Goal: Task Accomplishment & Management: Use online tool/utility

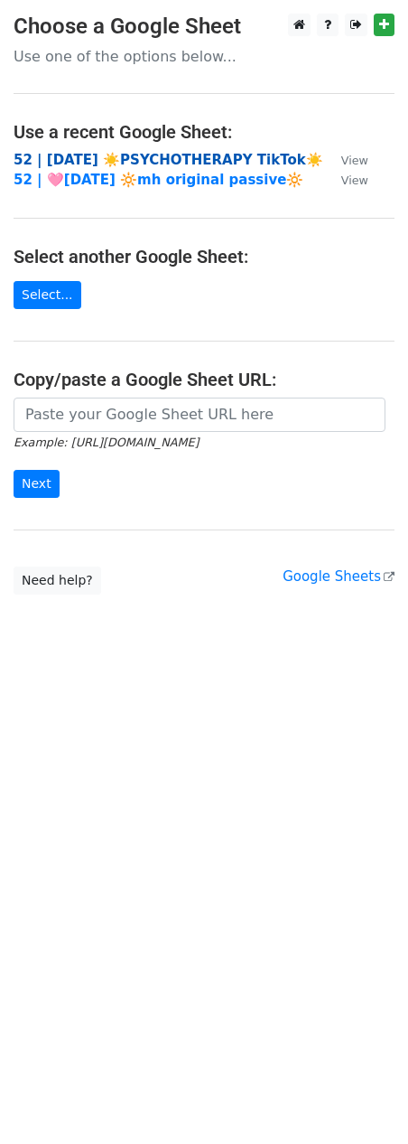
click at [126, 156] on strong "52 | [DATE] ☀️PSYCHOTHERAPY TikTok☀️" at bounding box center [169, 160] width 310 height 16
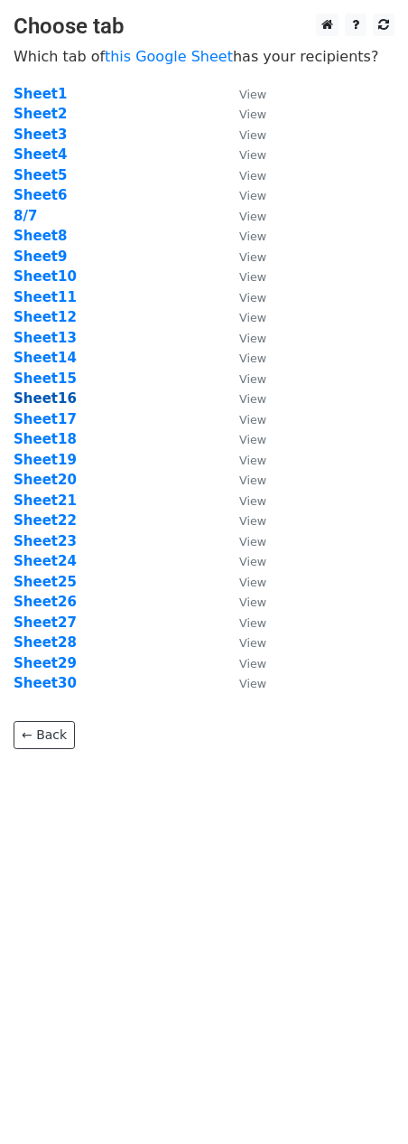
click at [57, 403] on strong "Sheet16" at bounding box center [45, 398] width 63 height 16
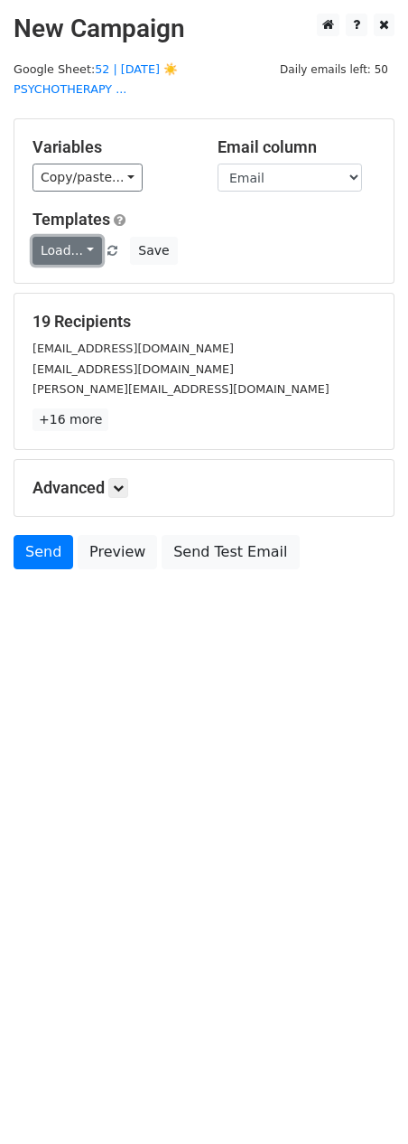
click at [70, 237] on link "Load..." at bounding box center [68, 251] width 70 height 28
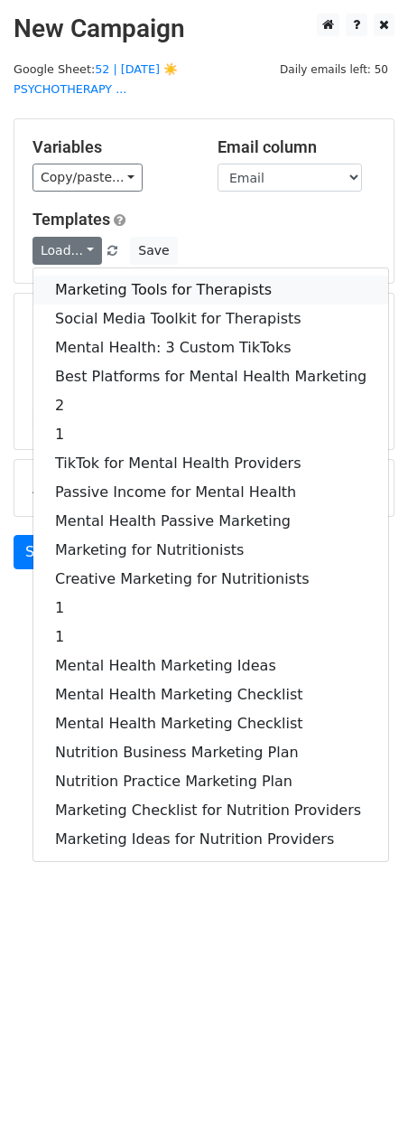
click at [70, 276] on link "Marketing Tools for Therapists" at bounding box center [210, 290] width 355 height 29
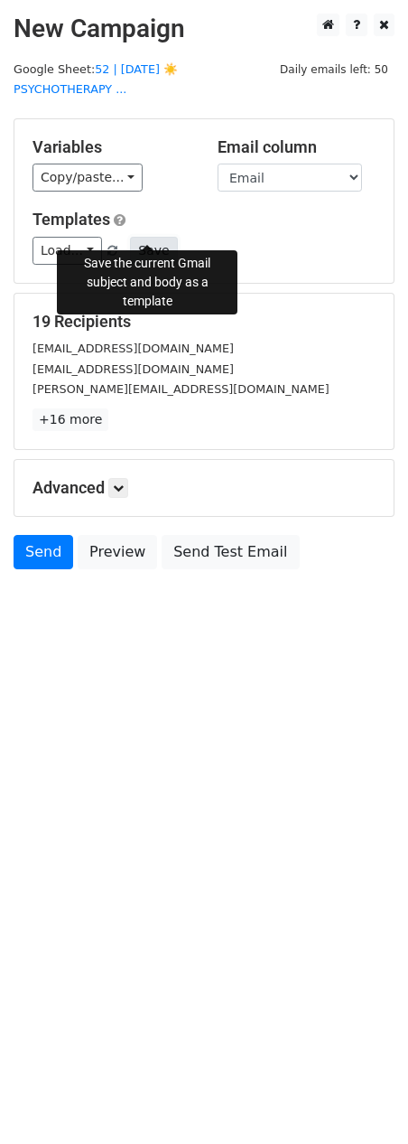
click at [145, 238] on button "Save" at bounding box center [153, 251] width 47 height 28
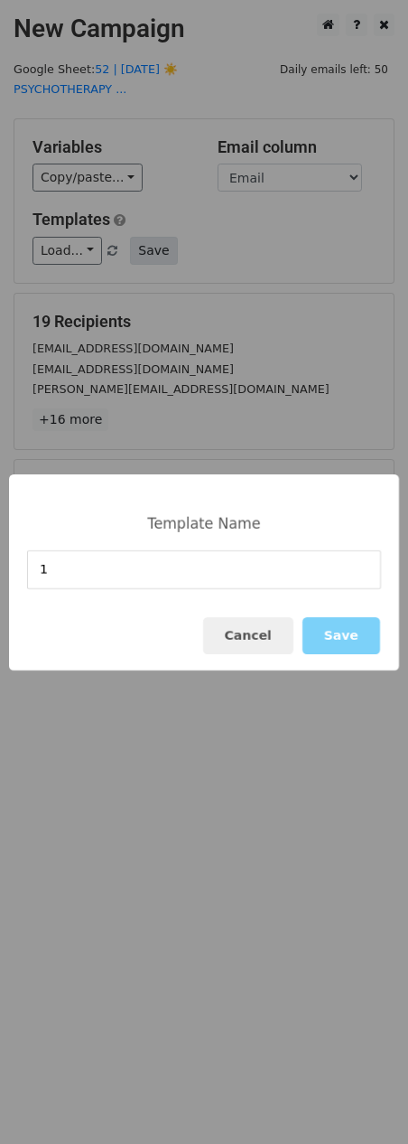
type input "1"
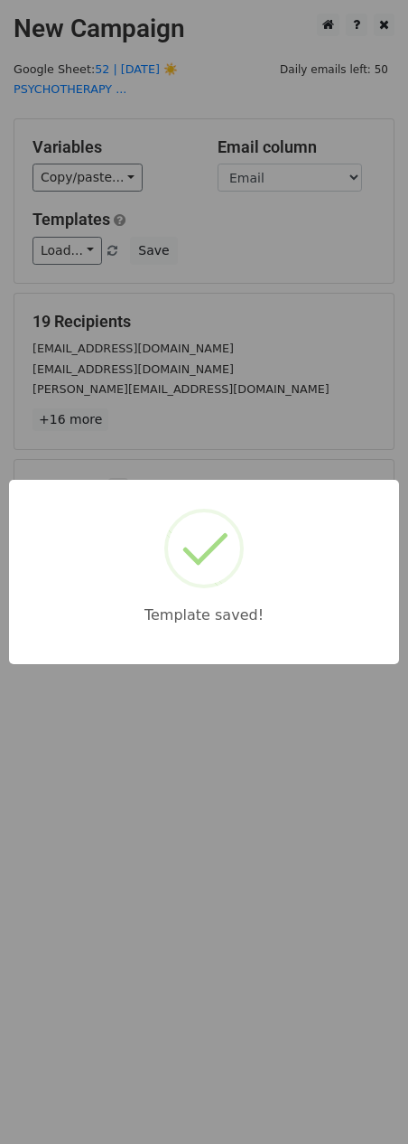
drag, startPoint x: 220, startPoint y: 342, endPoint x: 194, endPoint y: 444, distance: 104.3
click at [220, 343] on div "Template saved!" at bounding box center [204, 572] width 408 height 1144
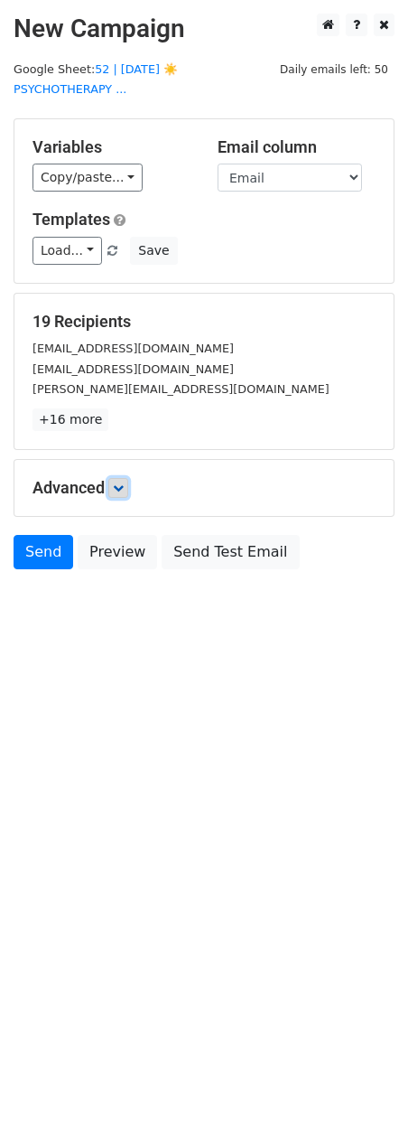
click at [124, 482] on icon at bounding box center [118, 487] width 11 height 11
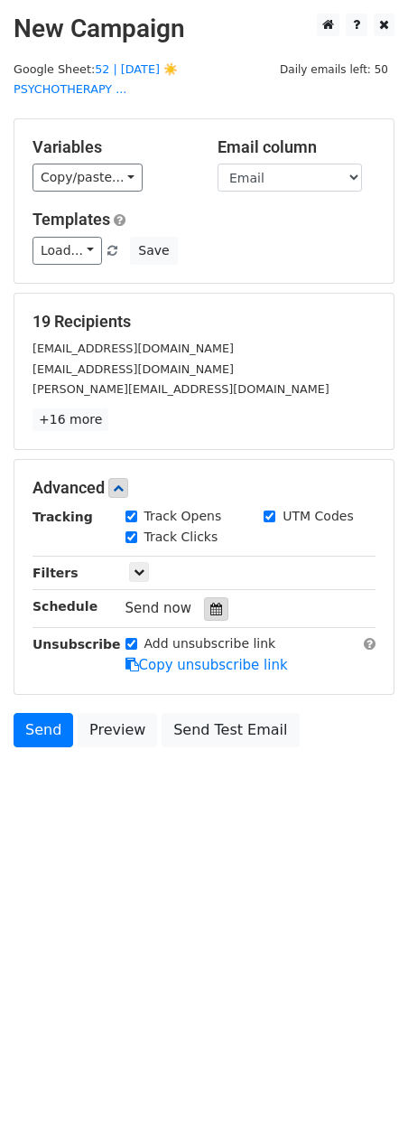
click at [217, 597] on div at bounding box center [216, 608] width 24 height 23
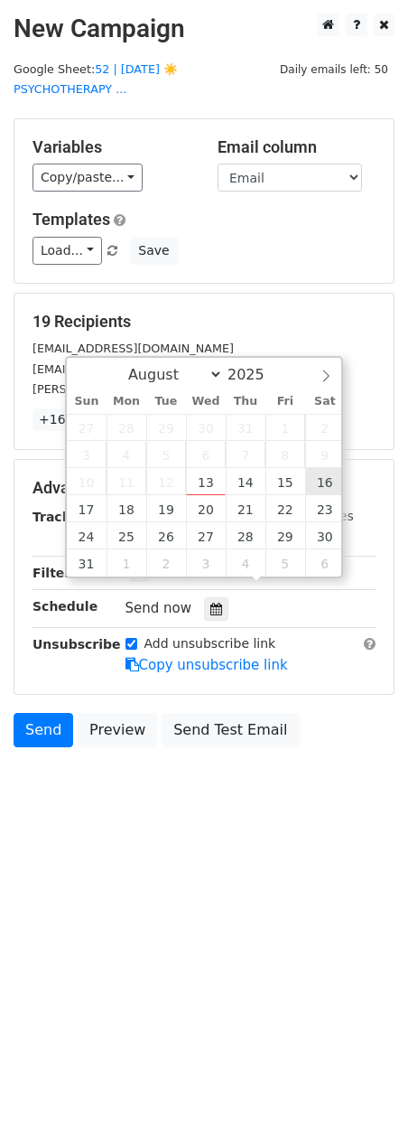
type input "2025-08-16 12:00"
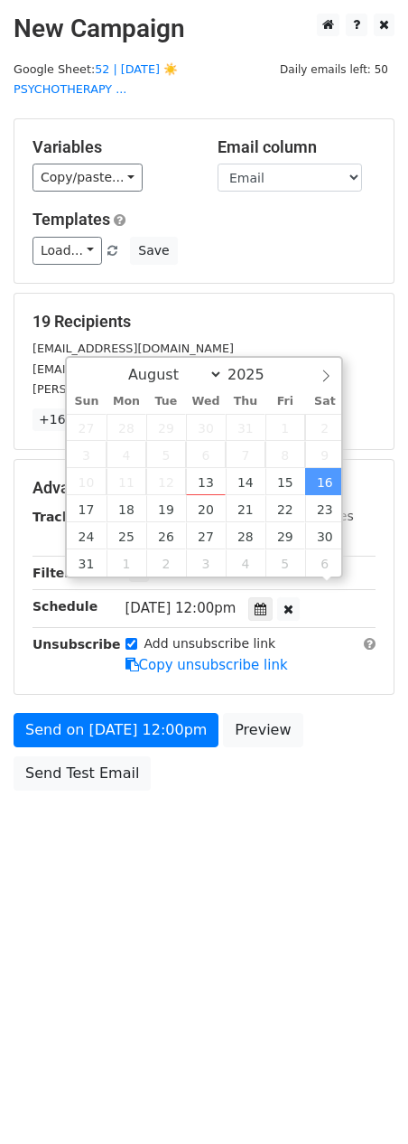
scroll to position [1, 0]
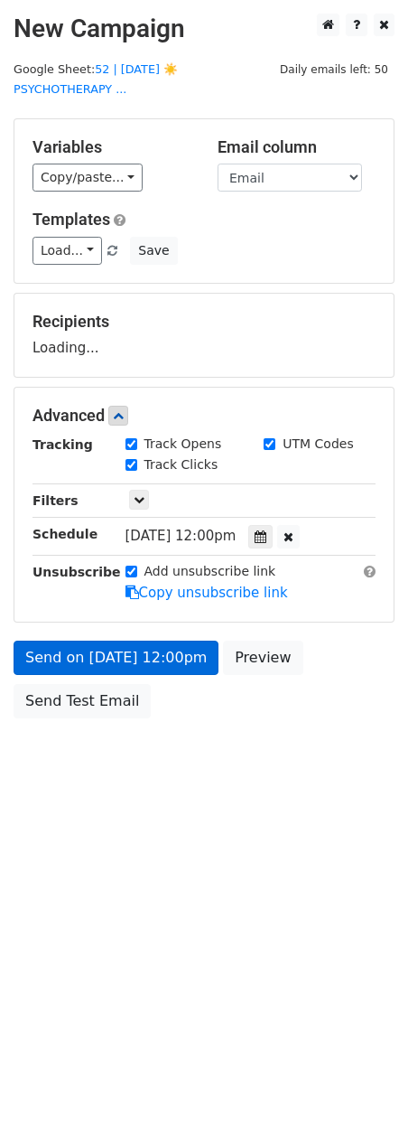
drag, startPoint x: 155, startPoint y: 608, endPoint x: 136, endPoint y: 643, distance: 40.0
click at [154, 608] on form "Variables Copy/paste... {{Name}} {{Email}} Email column Name Email Templates Lo…" at bounding box center [204, 422] width 381 height 609
click at [136, 643] on form "Variables Copy/paste... {{Name}} {{Email}} Email column Name Email Templates Lo…" at bounding box center [204, 422] width 381 height 609
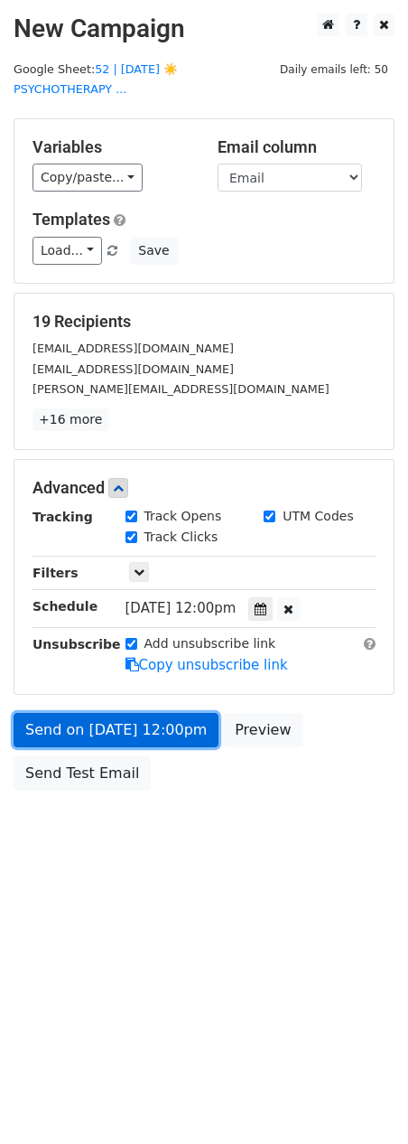
click at [122, 715] on link "Send on Aug 16 at 12:00pm" at bounding box center [116, 730] width 205 height 34
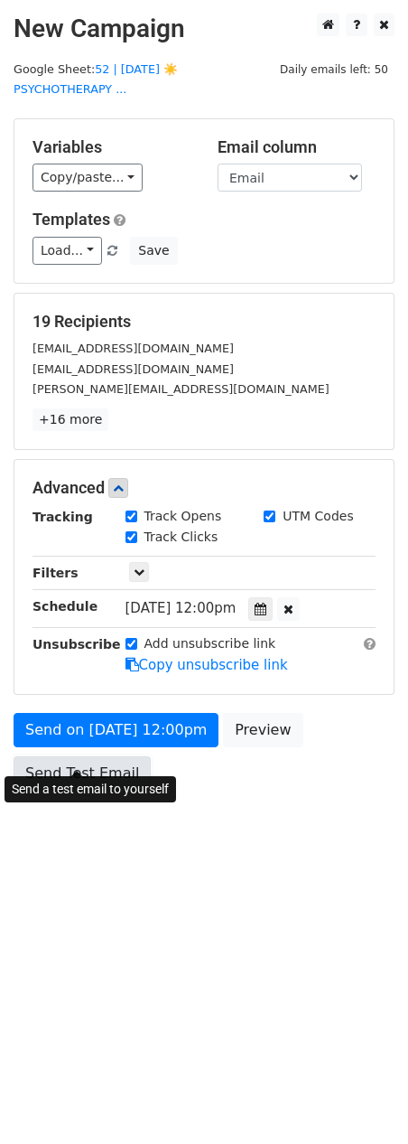
click at [61, 760] on link "Send Test Email" at bounding box center [82, 773] width 137 height 34
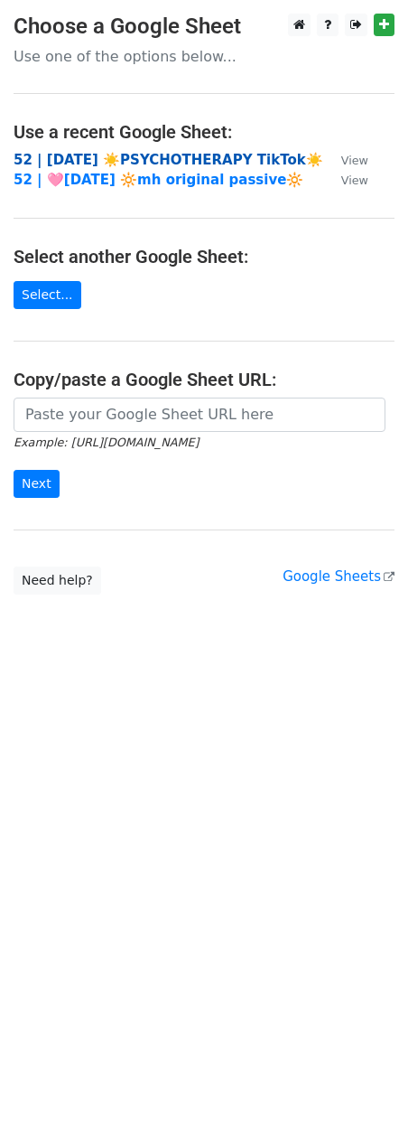
click at [70, 157] on strong "52 | [DATE] ☀️PSYCHOTHERAPY TikTok☀️" at bounding box center [169, 160] width 310 height 16
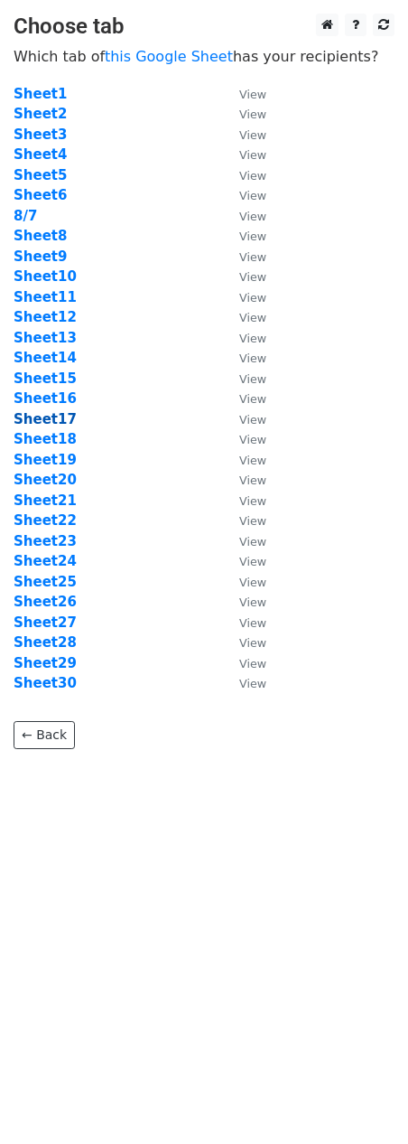
click at [60, 412] on strong "Sheet17" at bounding box center [45, 419] width 63 height 16
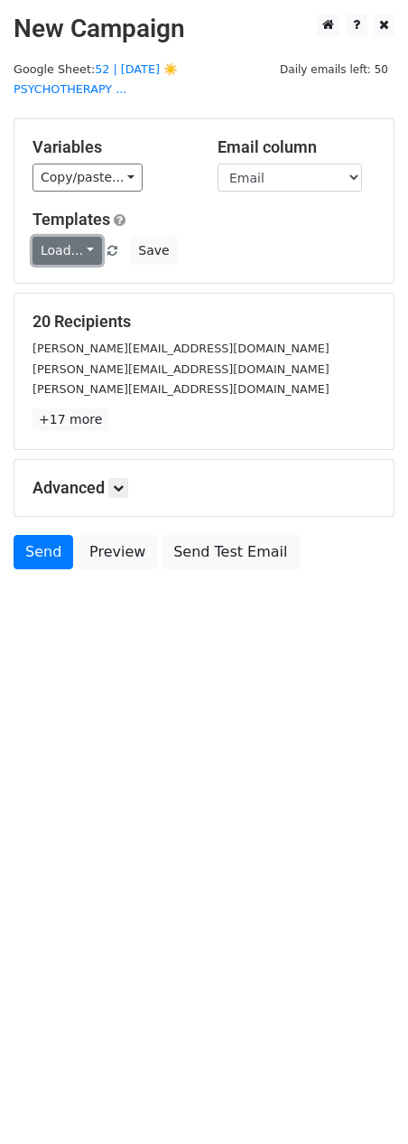
click at [66, 237] on link "Load..." at bounding box center [68, 251] width 70 height 28
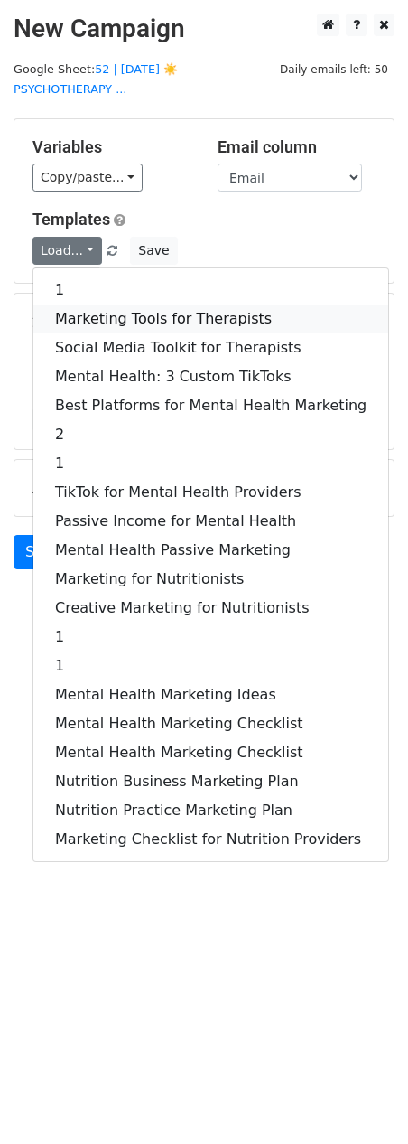
click at [69, 304] on link "Marketing Tools for Therapists" at bounding box center [210, 318] width 355 height 29
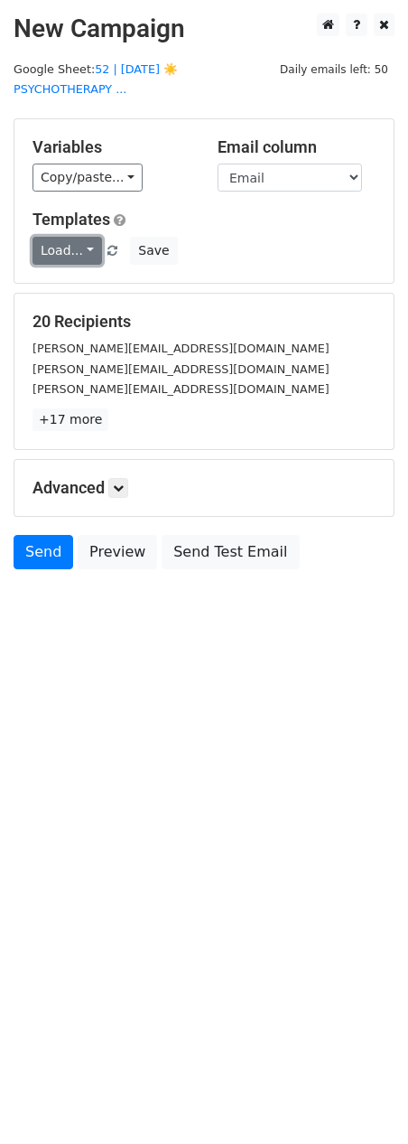
click at [65, 240] on link "Load..." at bounding box center [68, 251] width 70 height 28
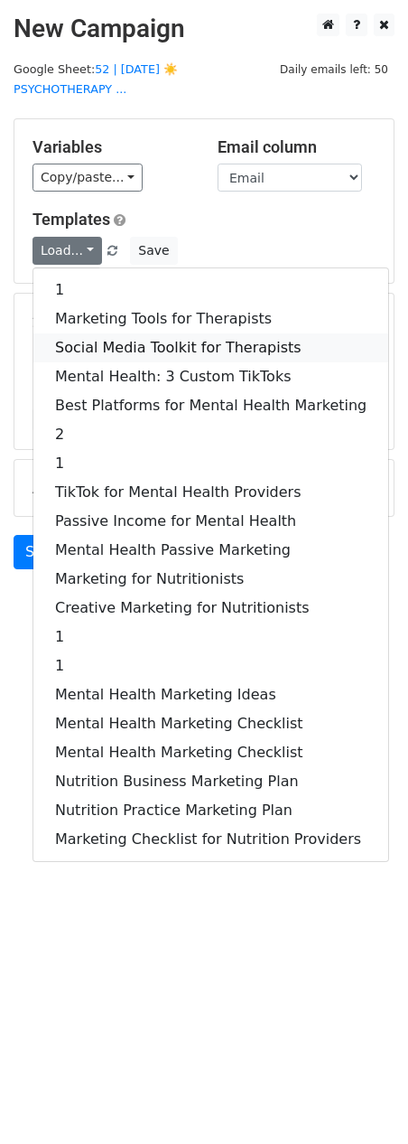
click at [70, 333] on link "Social Media Toolkit for Therapists" at bounding box center [210, 347] width 355 height 29
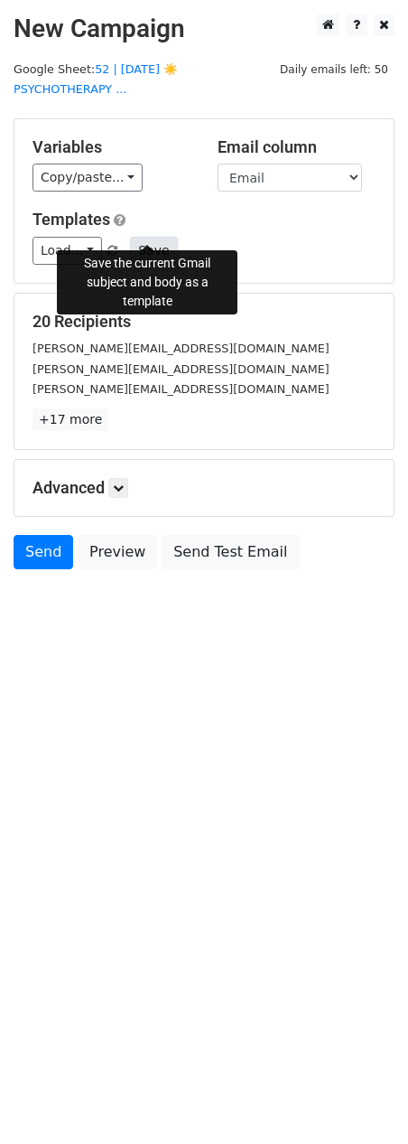
click at [145, 237] on button "Save" at bounding box center [153, 251] width 47 height 28
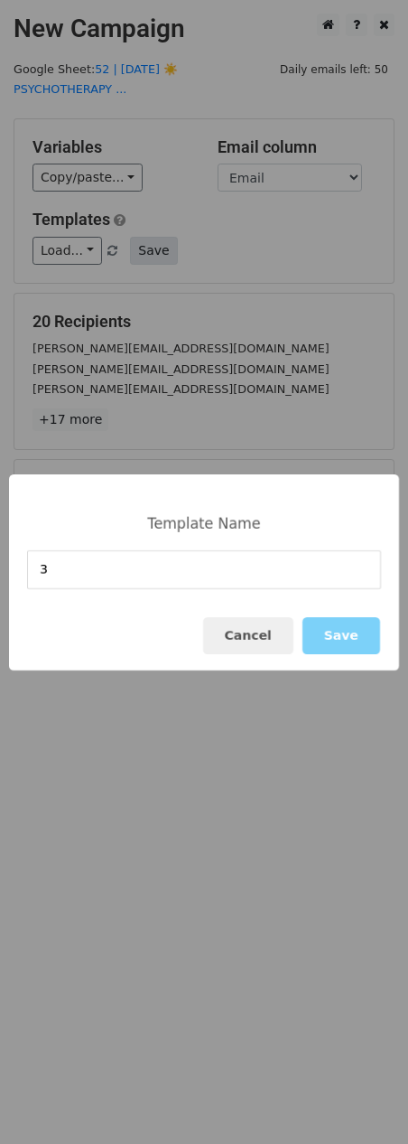
type input "3"
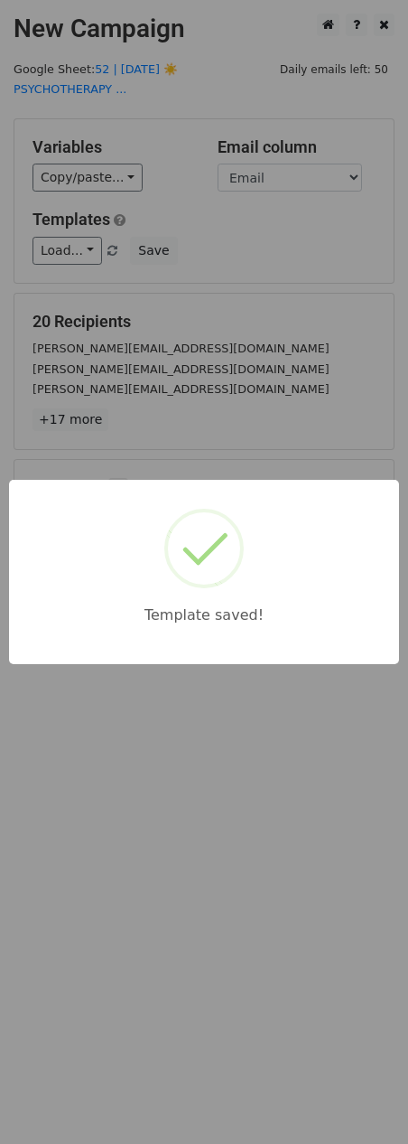
click at [210, 324] on div "Template saved!" at bounding box center [204, 572] width 408 height 1144
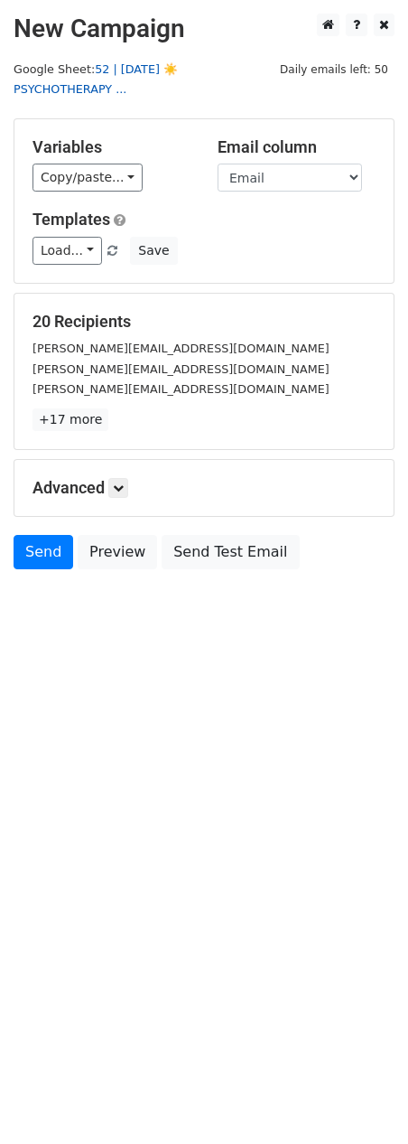
click at [178, 66] on link "52 | [DATE] ☀️PSYCHOTHERAPY ..." at bounding box center [96, 79] width 164 height 34
click at [77, 237] on link "Load..." at bounding box center [68, 251] width 70 height 28
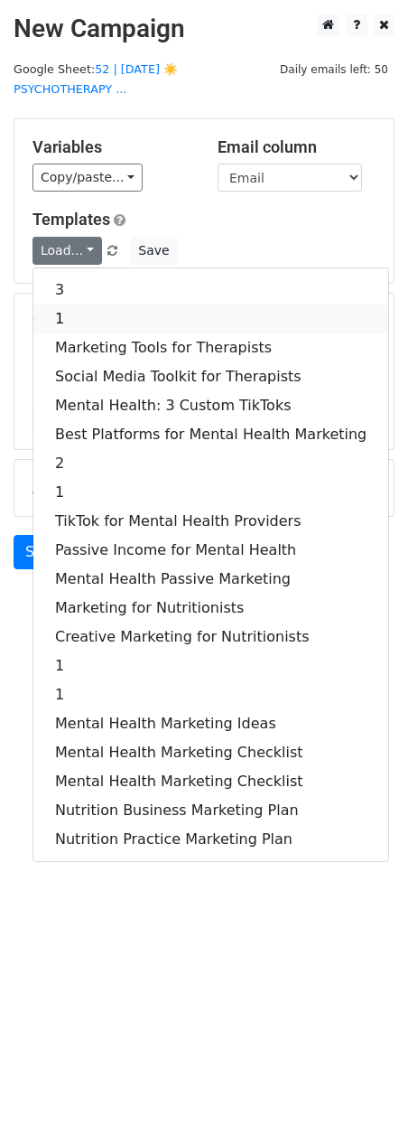
click at [110, 304] on link "1" at bounding box center [210, 318] width 355 height 29
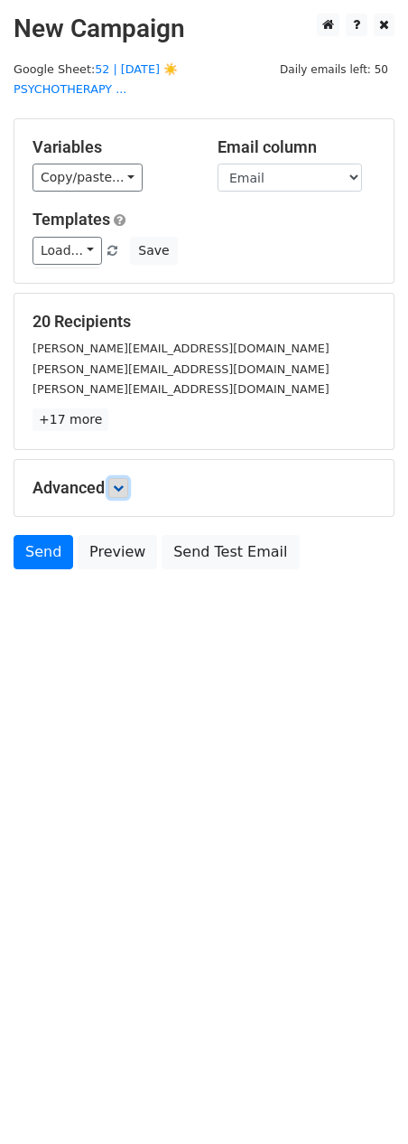
click at [120, 482] on icon at bounding box center [118, 487] width 11 height 11
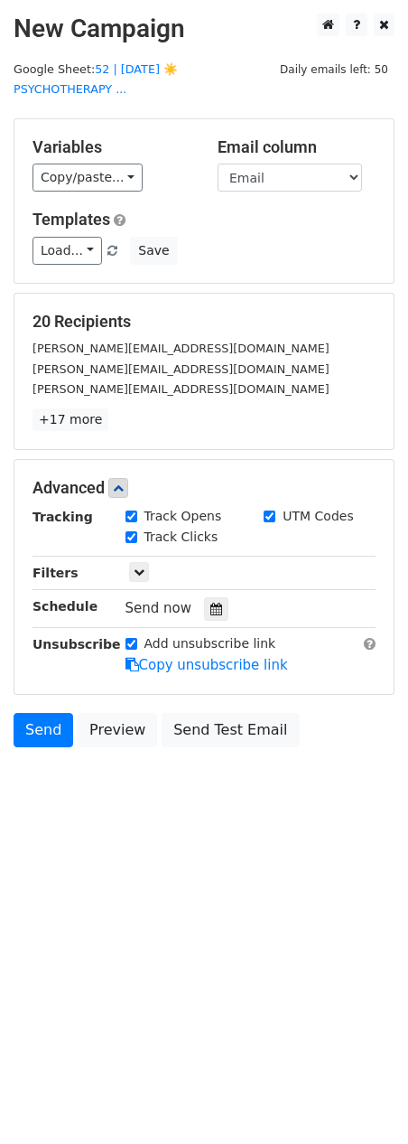
click at [207, 573] on div "Tracking Track Opens UTM Codes Track Clicks Filters Only include spreadsheet ro…" at bounding box center [204, 591] width 343 height 169
click at [211, 603] on icon at bounding box center [216, 609] width 12 height 13
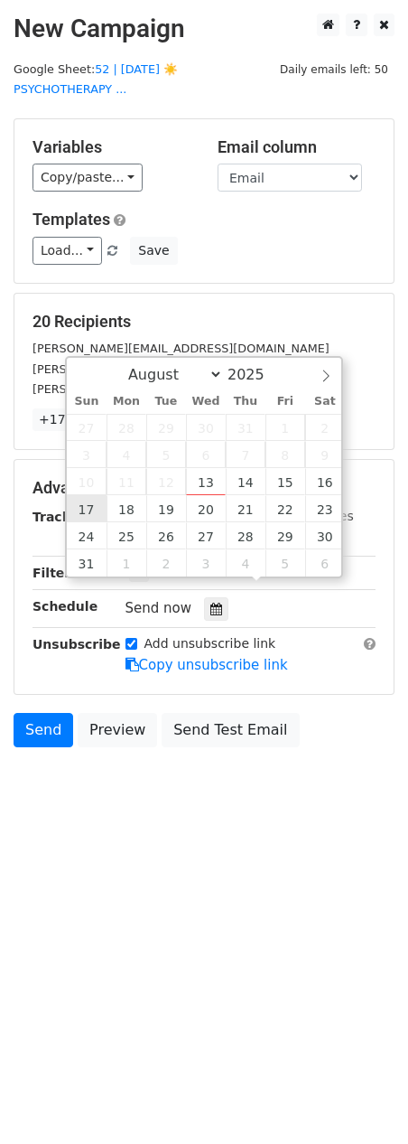
type input "2025-08-17 12:00"
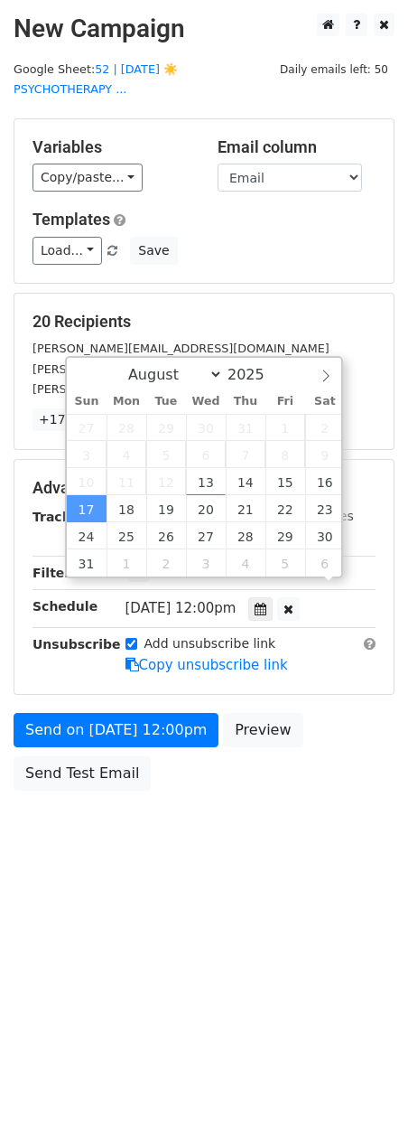
scroll to position [1, 0]
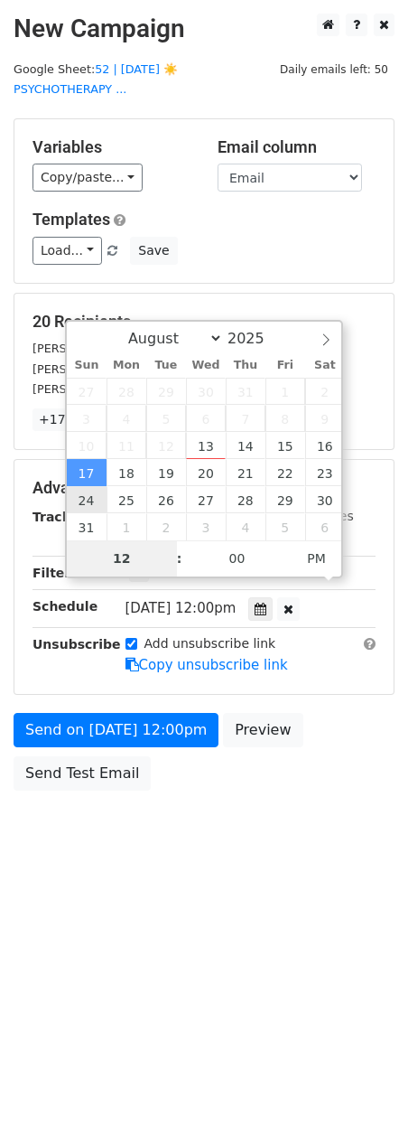
type input "6"
type input "2025-08-17 18:00"
click at [72, 771] on div "Send on Aug 17 at 12:00pm Preview Send Test Email" at bounding box center [204, 756] width 408 height 87
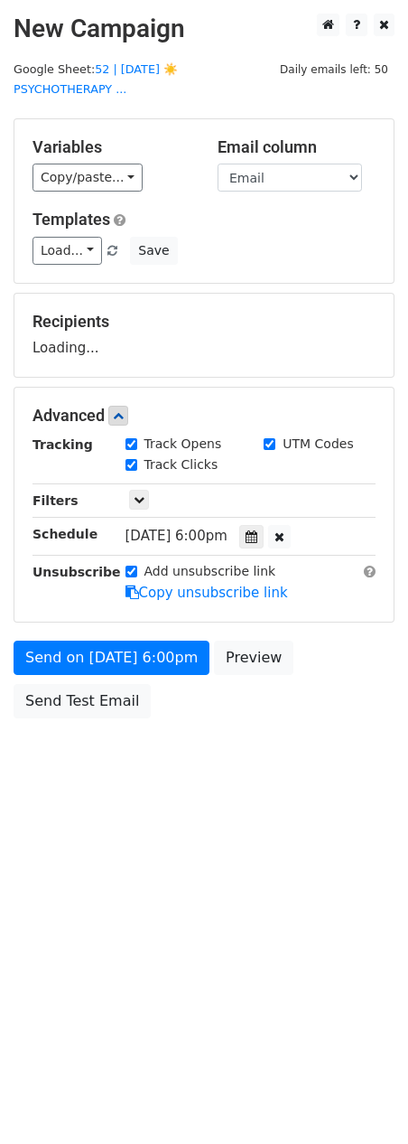
click at [107, 760] on body "New Campaign Daily emails left: 50 Google Sheet: 52 | AUG 7 ☀️PSYCHOTHERAPY ...…" at bounding box center [204, 407] width 408 height 786
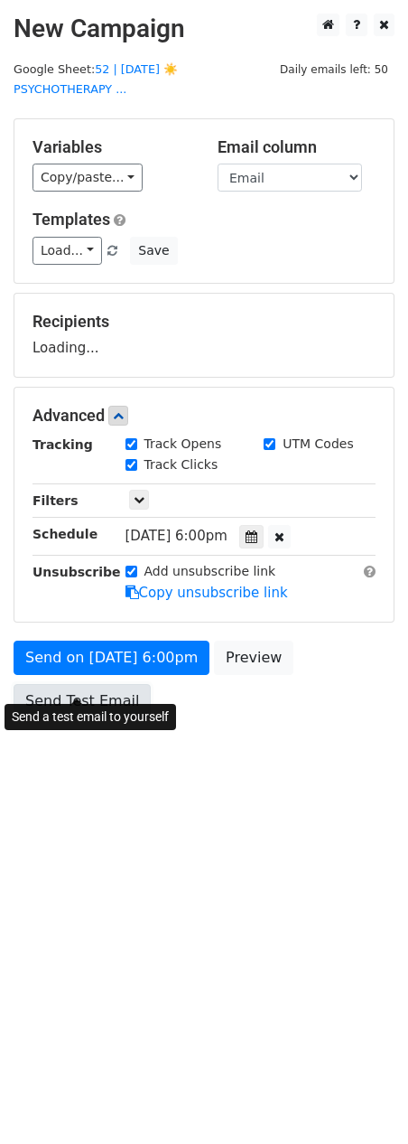
click at [78, 692] on link "Send Test Email" at bounding box center [82, 701] width 137 height 34
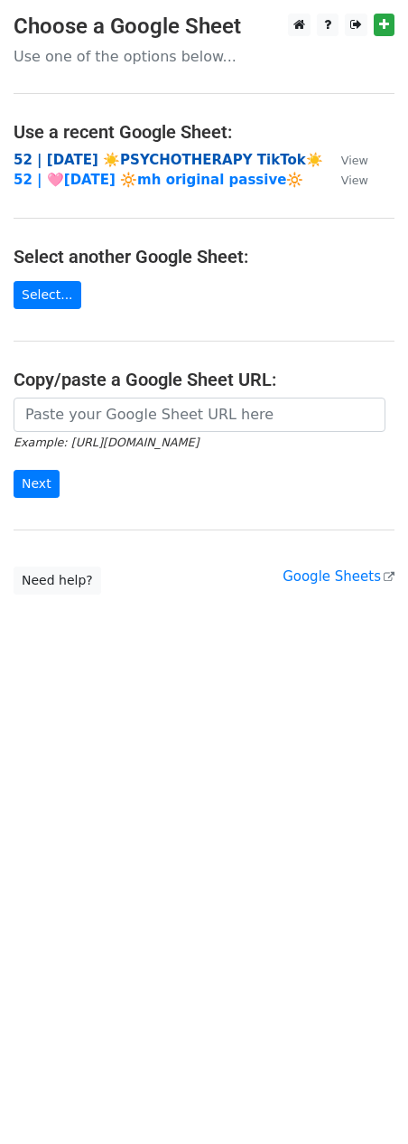
click at [151, 154] on strong "52 | [DATE] ☀️PSYCHOTHERAPY TikTok☀️" at bounding box center [169, 160] width 310 height 16
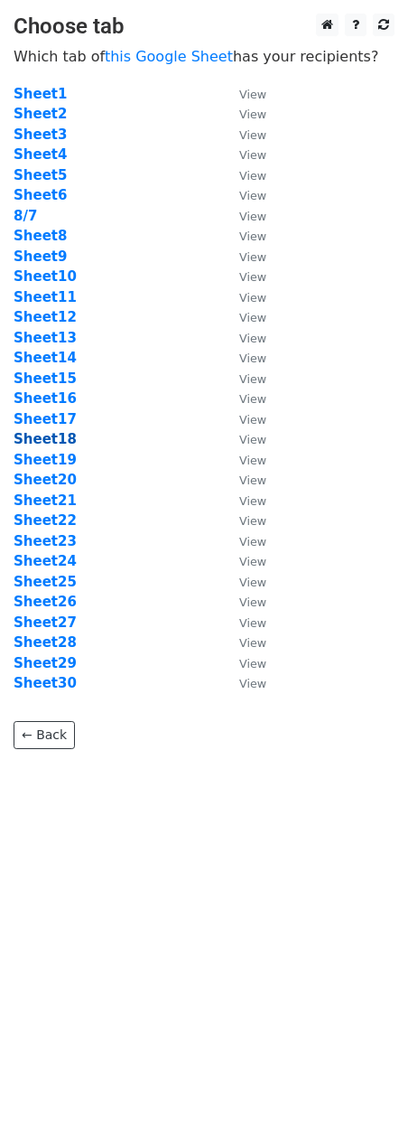
click at [66, 437] on strong "Sheet18" at bounding box center [45, 439] width 63 height 16
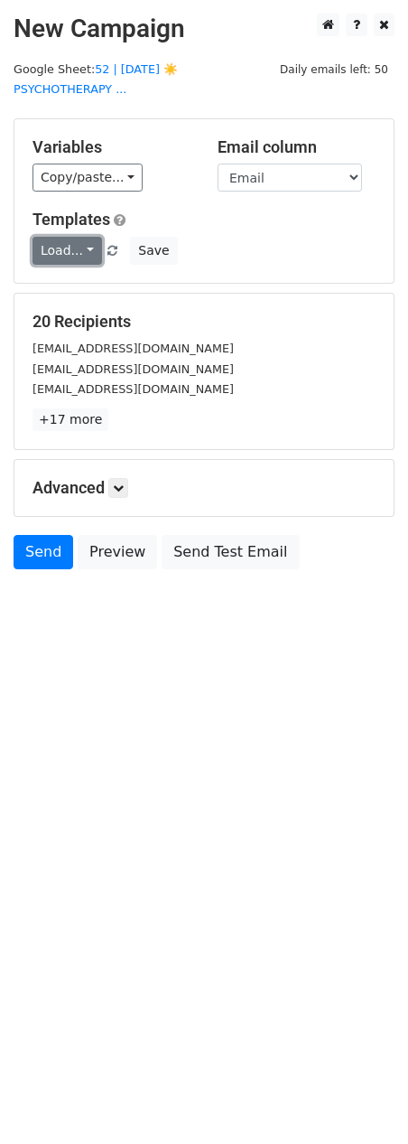
click at [73, 237] on link "Load..." at bounding box center [68, 251] width 70 height 28
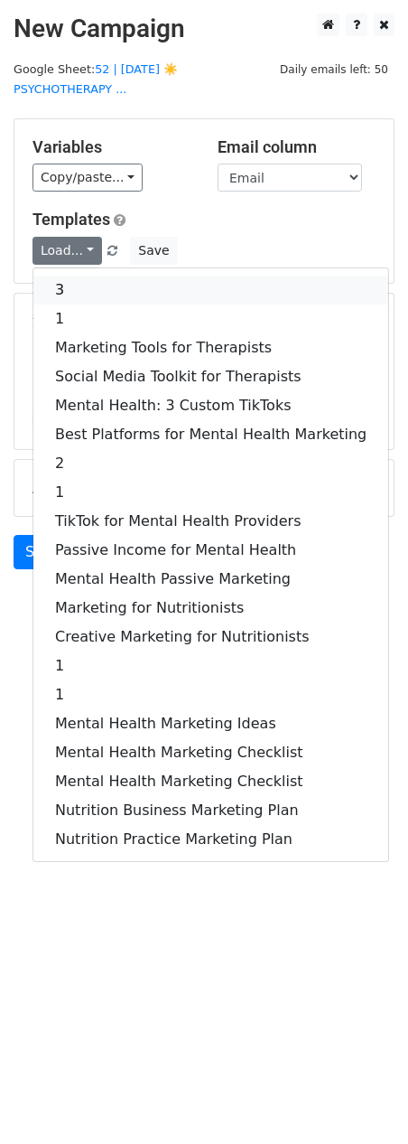
click at [107, 276] on link "3" at bounding box center [210, 290] width 355 height 29
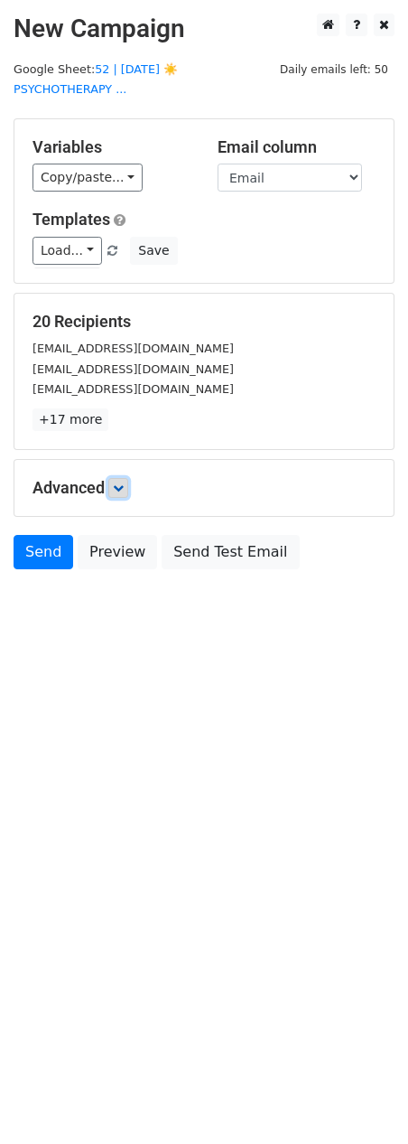
click at [124, 482] on icon at bounding box center [118, 487] width 11 height 11
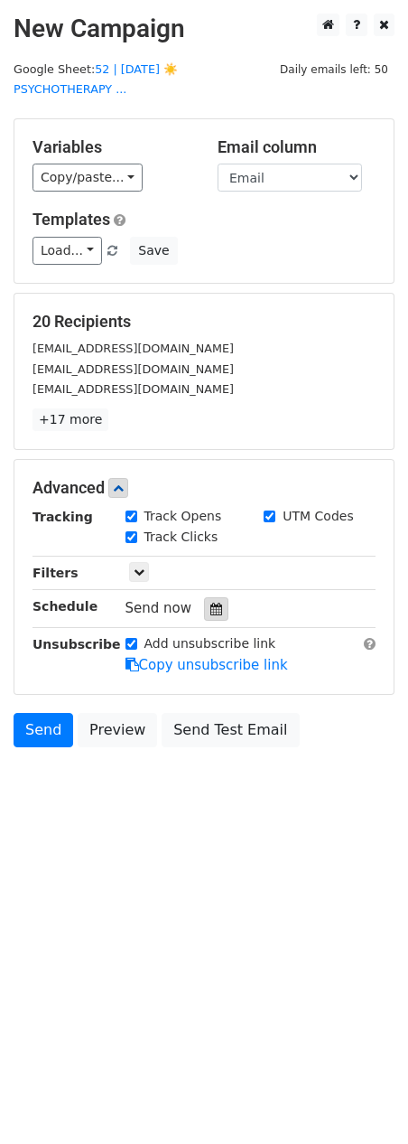
click at [210, 603] on icon at bounding box center [216, 609] width 12 height 13
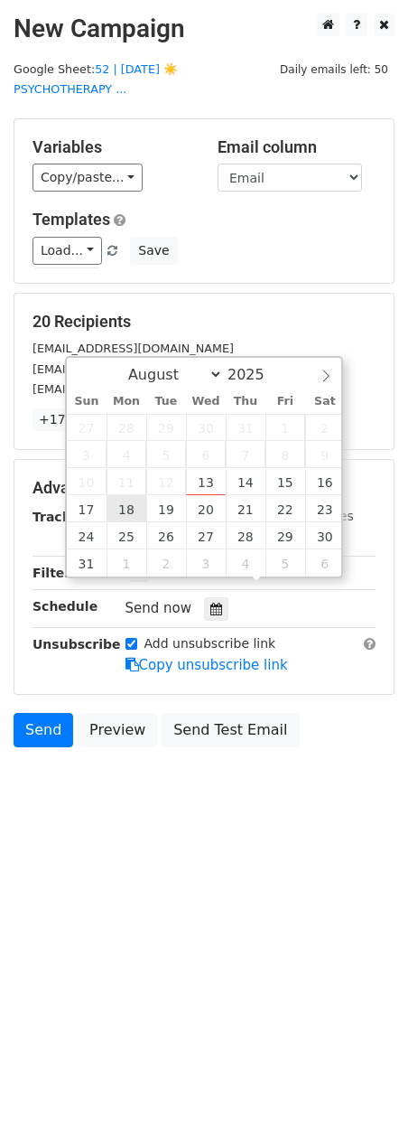
type input "2025-08-18 12:00"
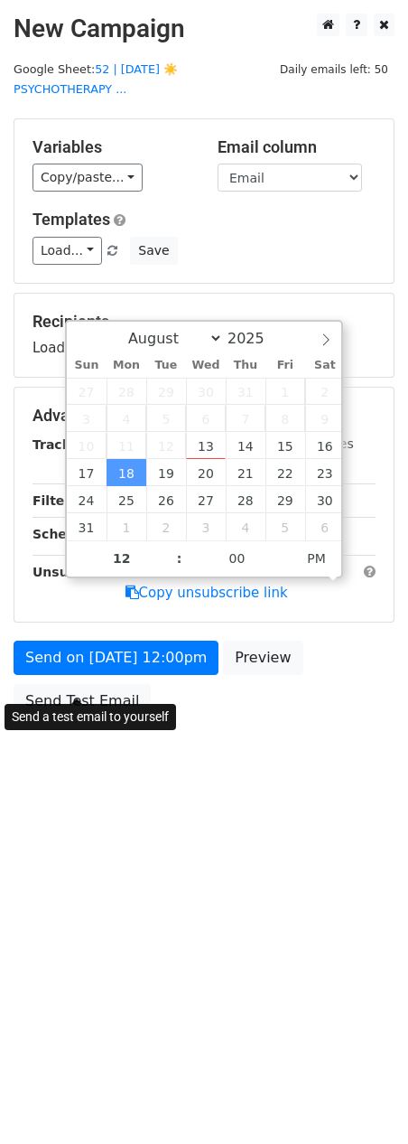
click at [89, 681] on form "Variables Copy/paste... {{Name}} {{Email}} Email column Name Email Templates Lo…" at bounding box center [204, 422] width 381 height 609
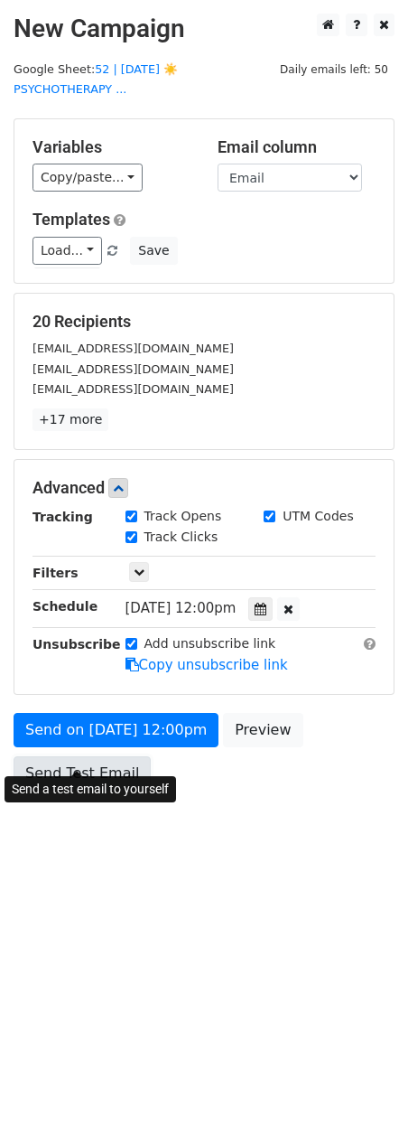
click at [77, 756] on link "Send Test Email" at bounding box center [82, 773] width 137 height 34
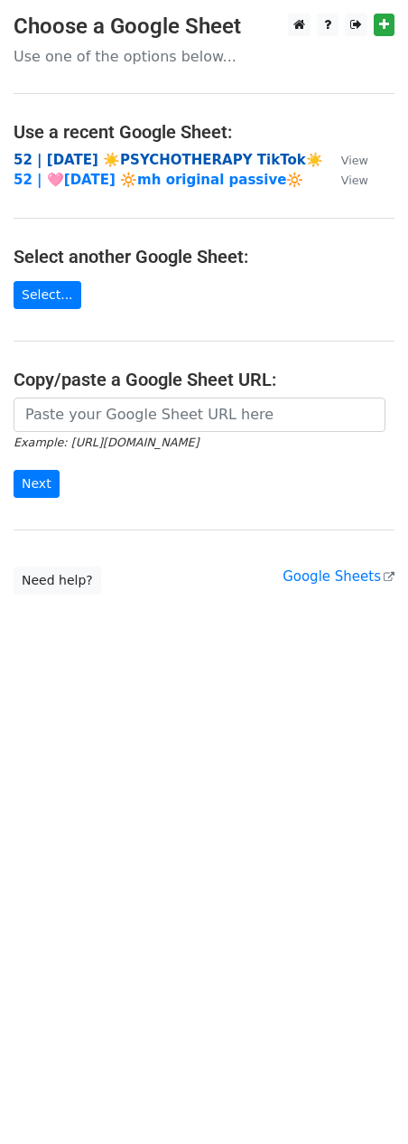
click at [110, 163] on strong "52 | [DATE] ☀️PSYCHOTHERAPY TikTok☀️" at bounding box center [169, 160] width 310 height 16
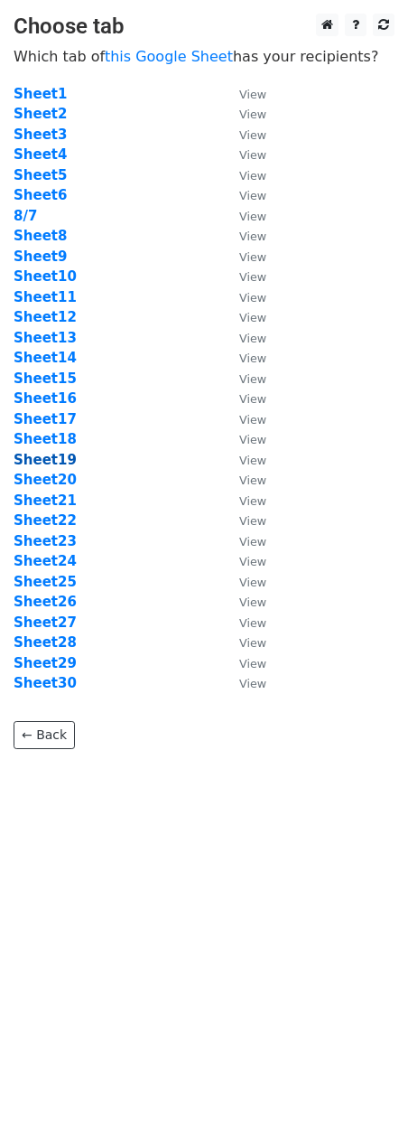
click at [58, 463] on strong "Sheet19" at bounding box center [45, 460] width 63 height 16
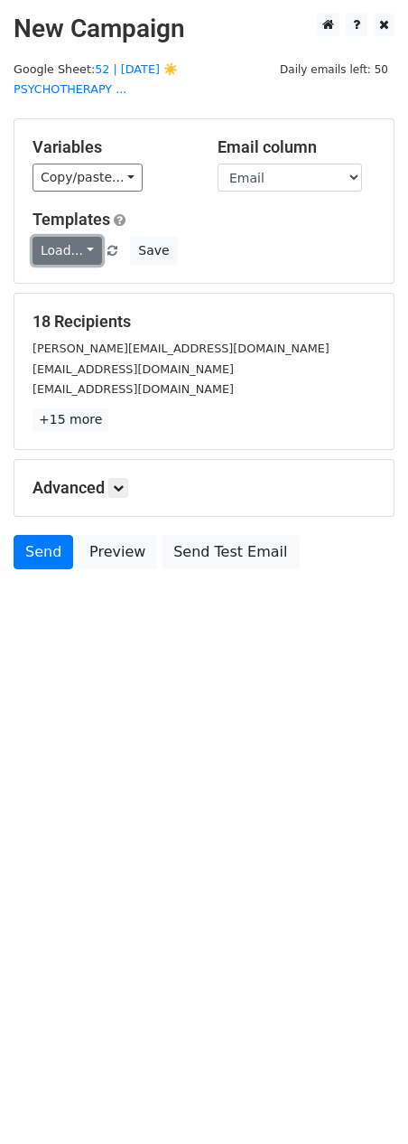
click at [82, 237] on link "Load..." at bounding box center [68, 251] width 70 height 28
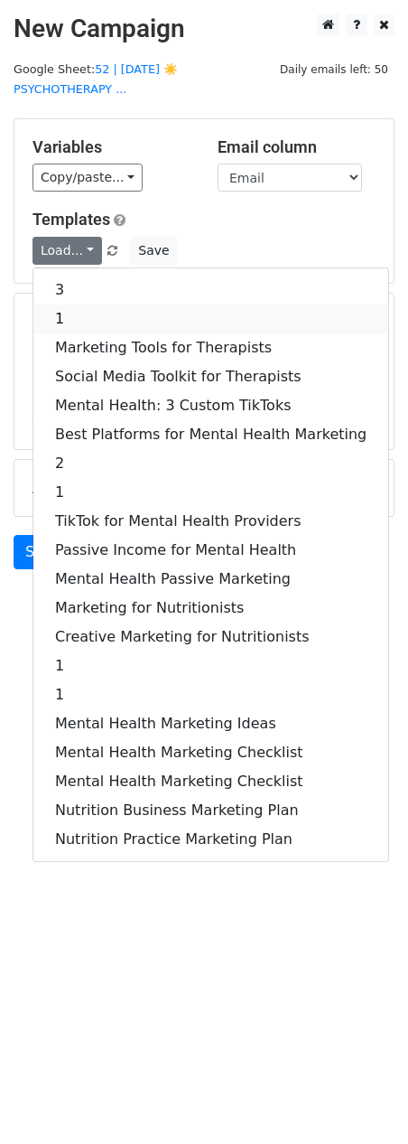
click at [96, 304] on link "1" at bounding box center [210, 318] width 355 height 29
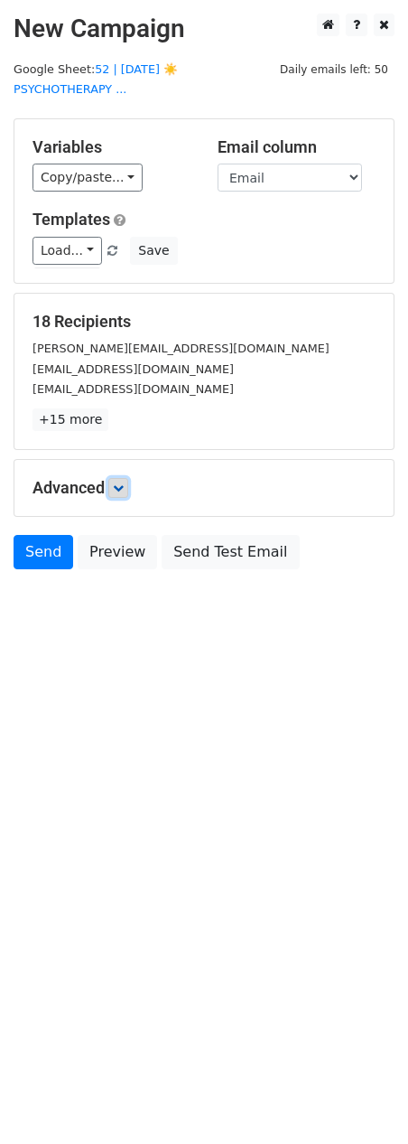
click at [122, 482] on icon at bounding box center [118, 487] width 11 height 11
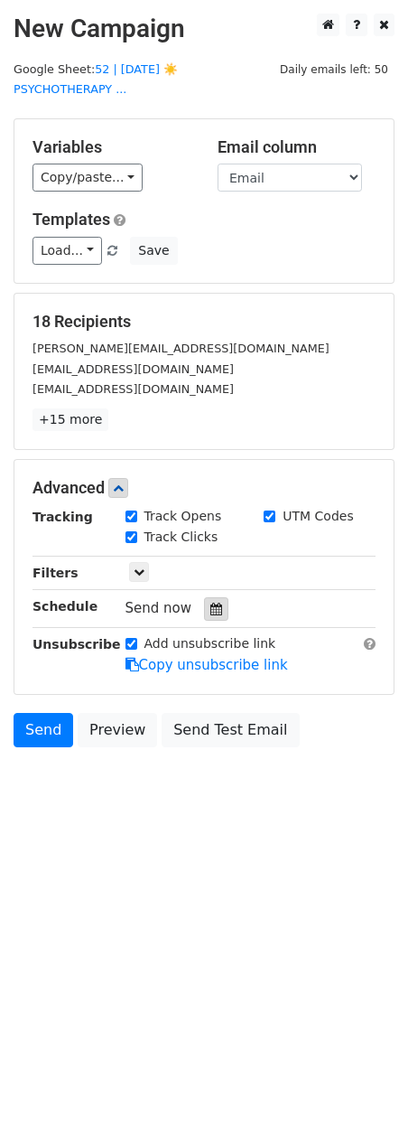
click at [210, 603] on icon at bounding box center [216, 609] width 12 height 13
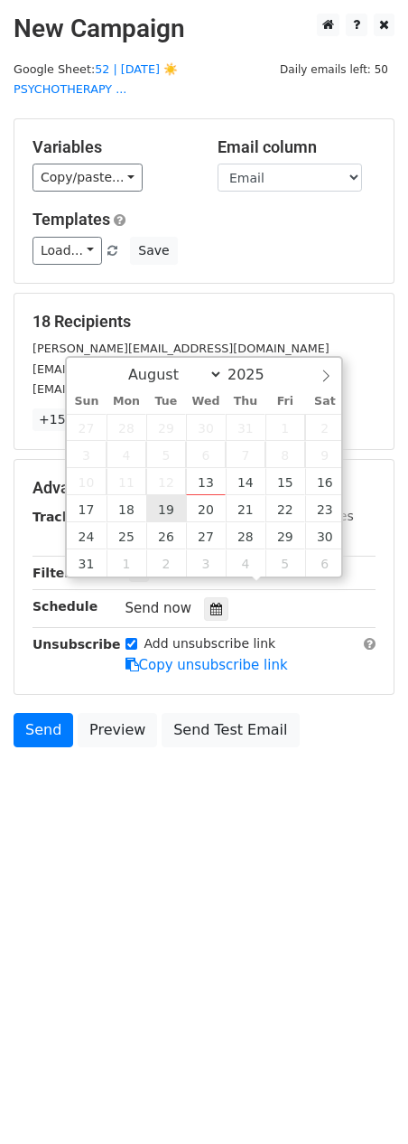
type input "2025-08-19 12:00"
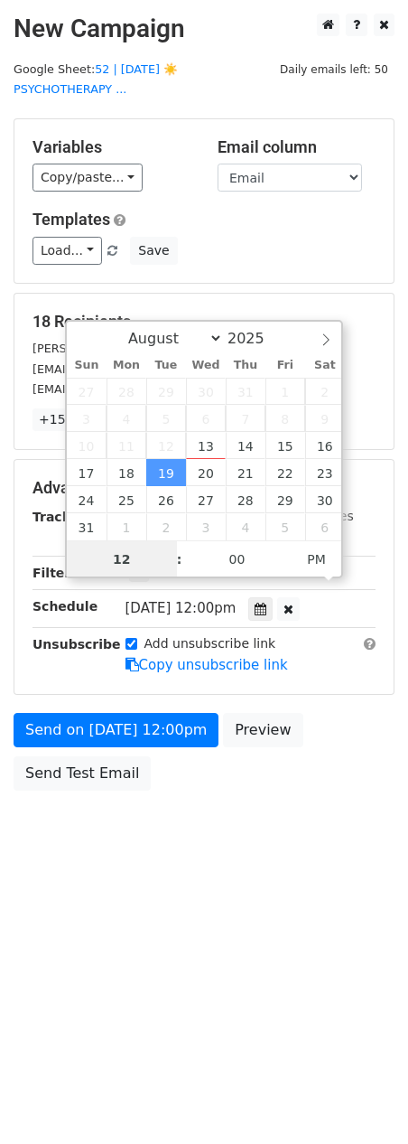
scroll to position [1, 0]
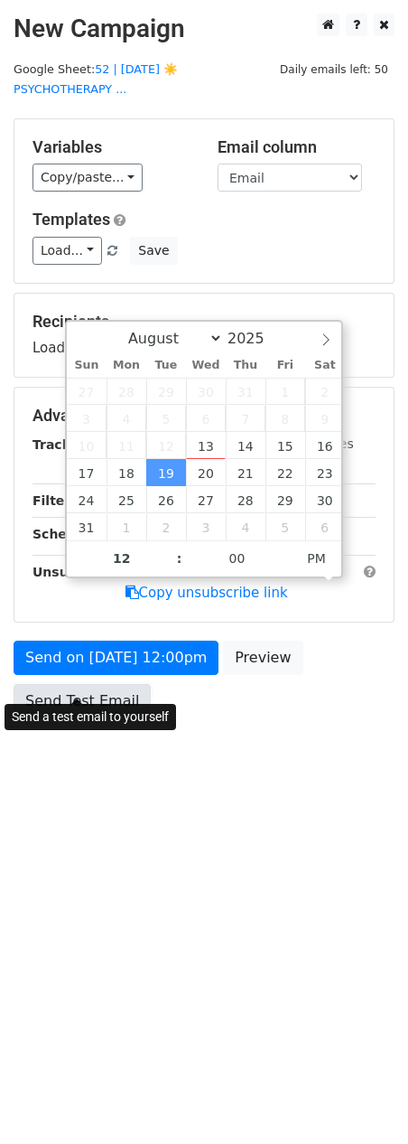
click at [95, 674] on form "Variables Copy/paste... {{Name}} {{Email}} Email column Name Email Templates Lo…" at bounding box center [204, 422] width 381 height 609
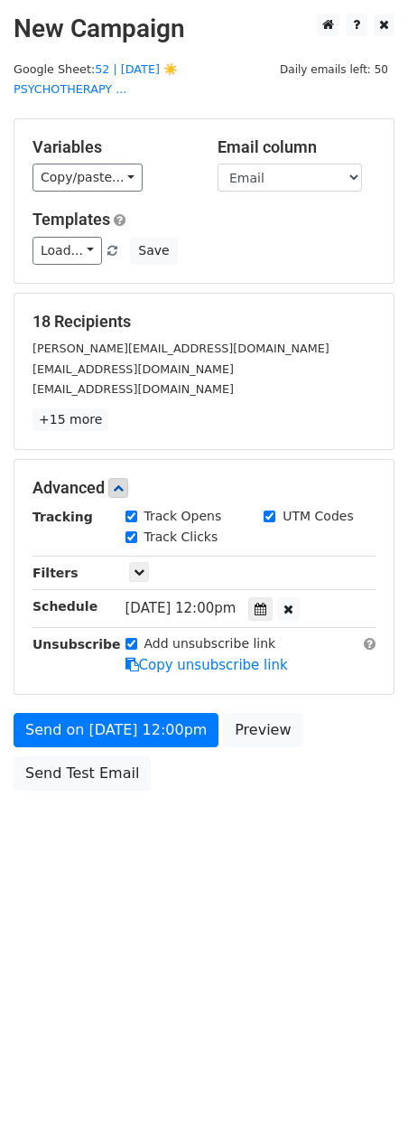
click at [32, 734] on div "Send a test email to yourself" at bounding box center [91, 717] width 172 height 38
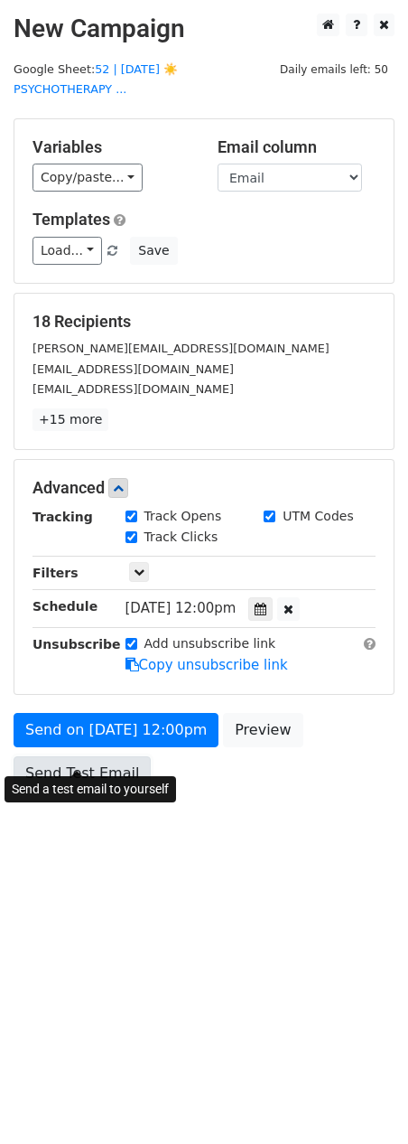
click at [42, 756] on link "Send Test Email" at bounding box center [82, 773] width 137 height 34
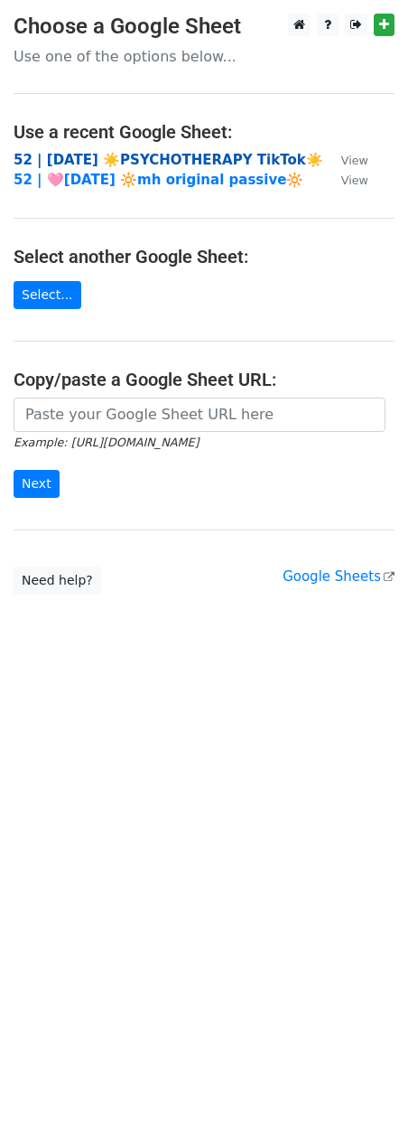
click at [129, 154] on strong "52 | [DATE] ☀️PSYCHOTHERAPY TikTok☀️" at bounding box center [169, 160] width 310 height 16
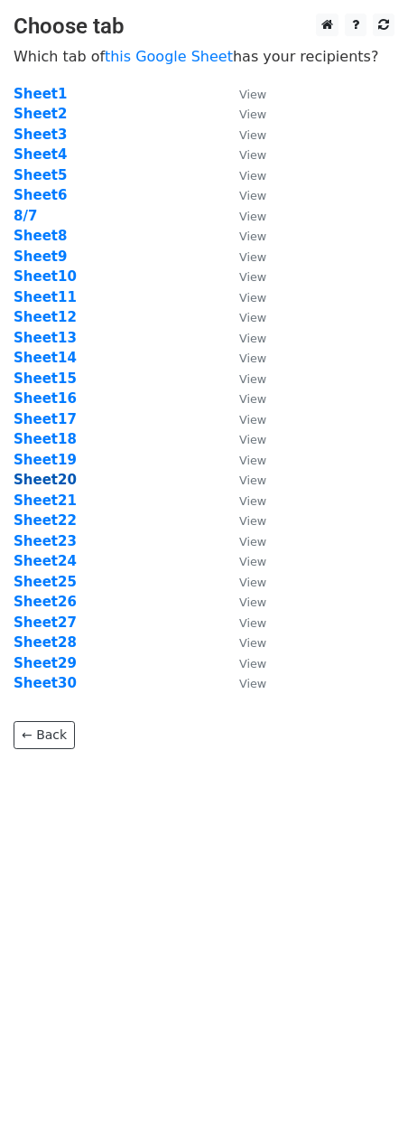
click at [58, 484] on strong "Sheet20" at bounding box center [45, 480] width 63 height 16
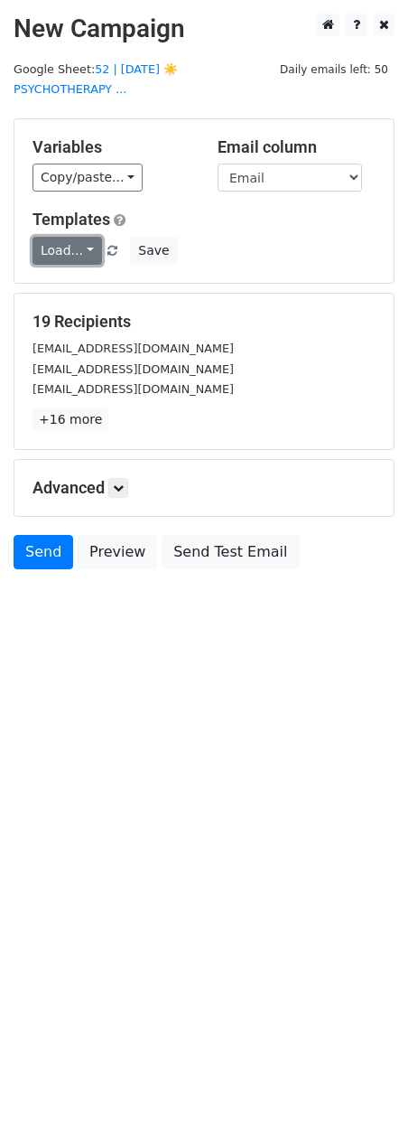
click at [59, 237] on link "Load..." at bounding box center [68, 251] width 70 height 28
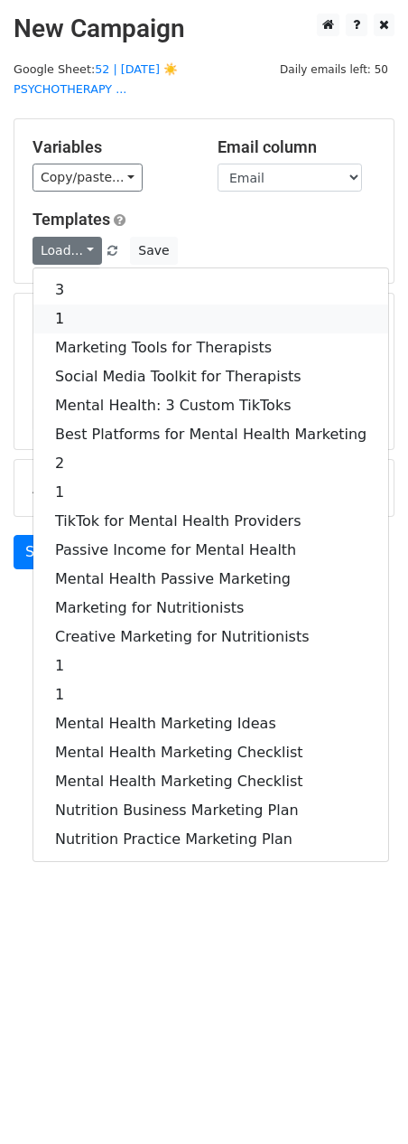
click at [78, 308] on link "1" at bounding box center [210, 318] width 355 height 29
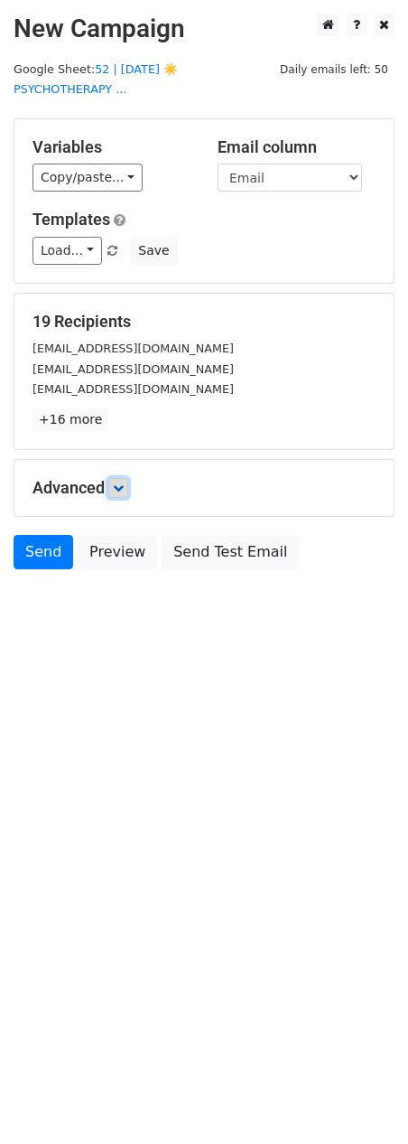
click at [128, 478] on link at bounding box center [118, 488] width 20 height 20
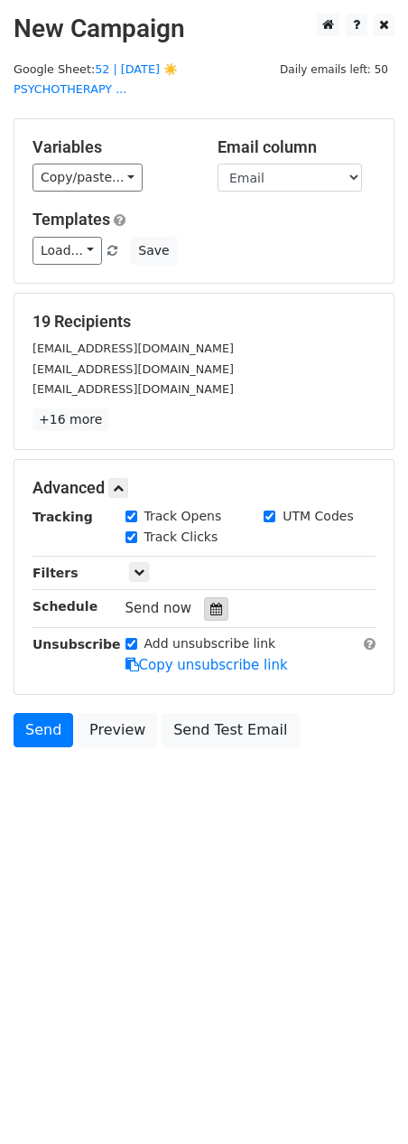
click at [210, 603] on icon at bounding box center [216, 609] width 12 height 13
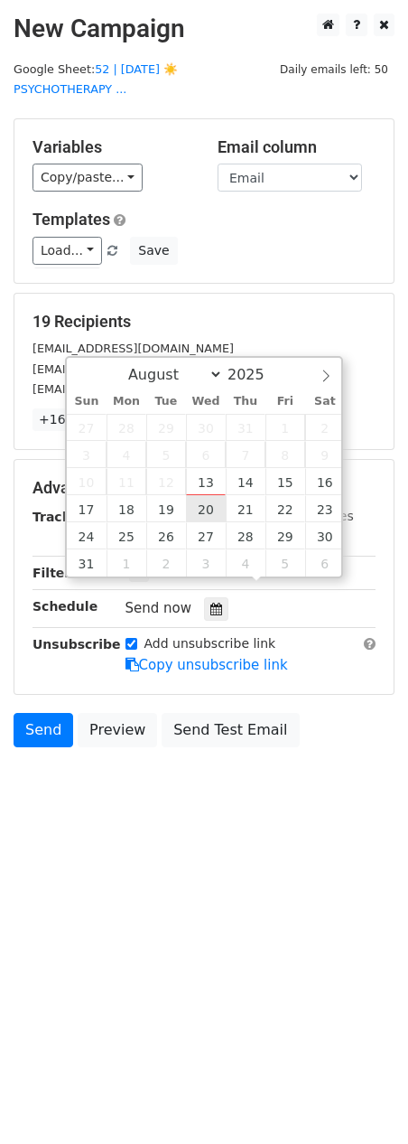
type input "[DATE] 12:00"
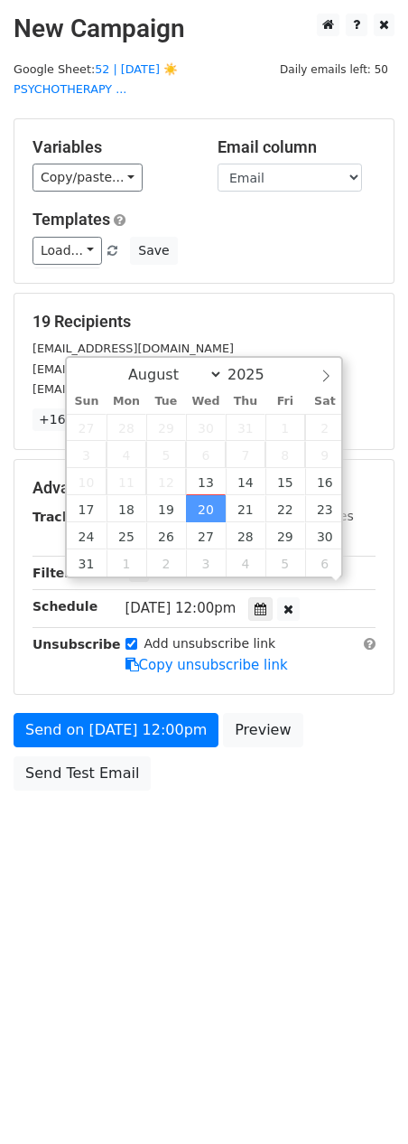
scroll to position [1, 0]
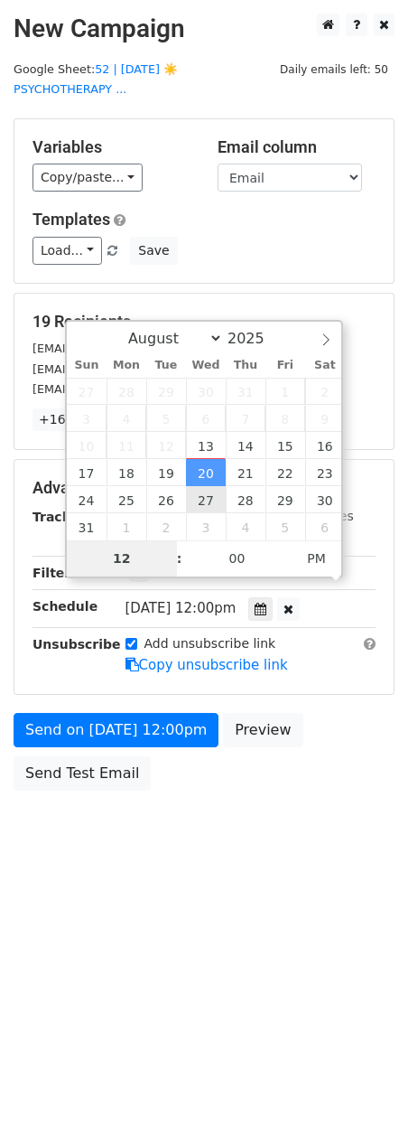
type input "4"
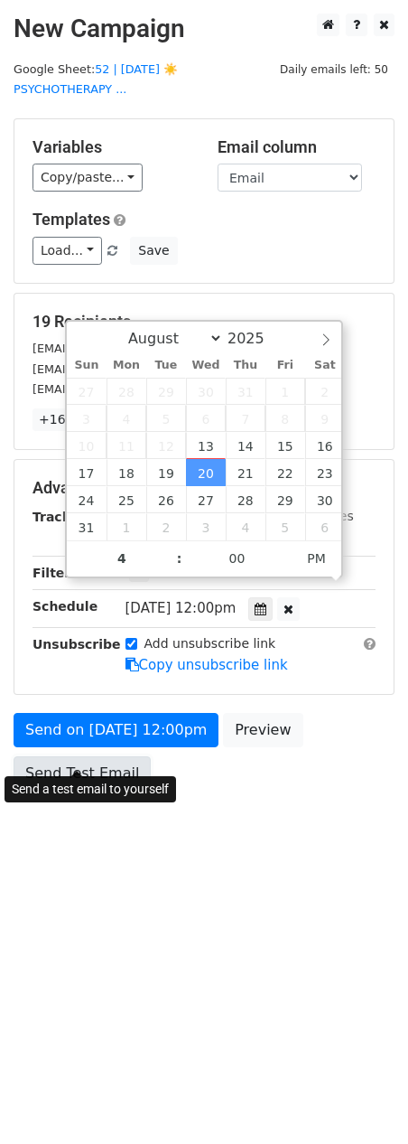
type input "[DATE] 16:00"
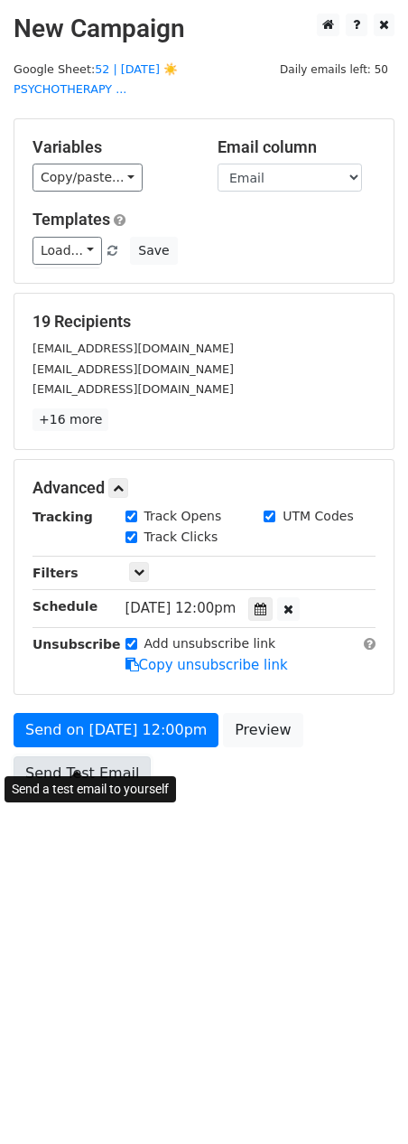
click at [62, 757] on link "Send Test Email" at bounding box center [82, 773] width 137 height 34
